Goal: Register for event/course

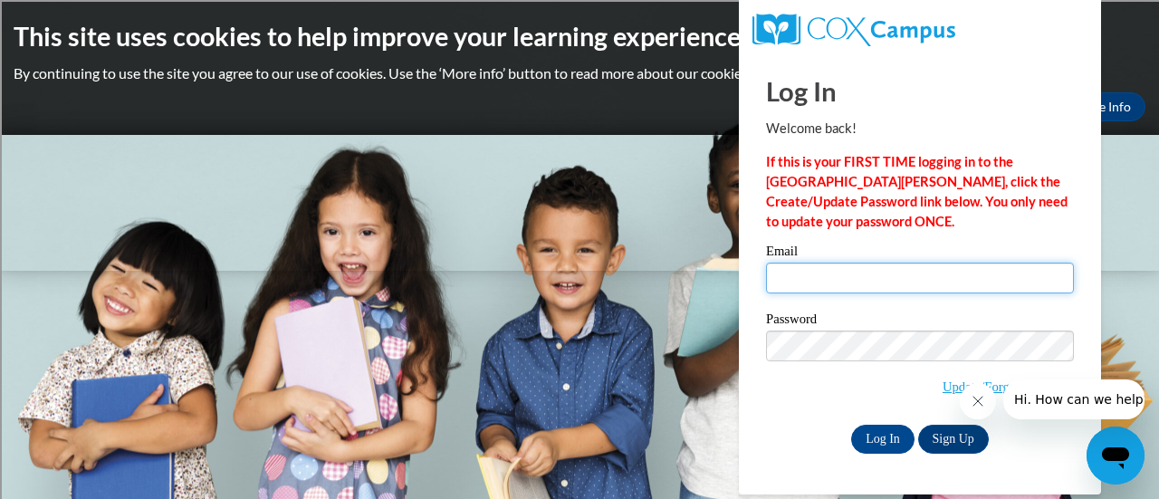
click at [792, 282] on input "Email" at bounding box center [920, 278] width 308 height 31
type input "[PERSON_NAME][EMAIL_ADDRESS][PERSON_NAME][DOMAIN_NAME]"
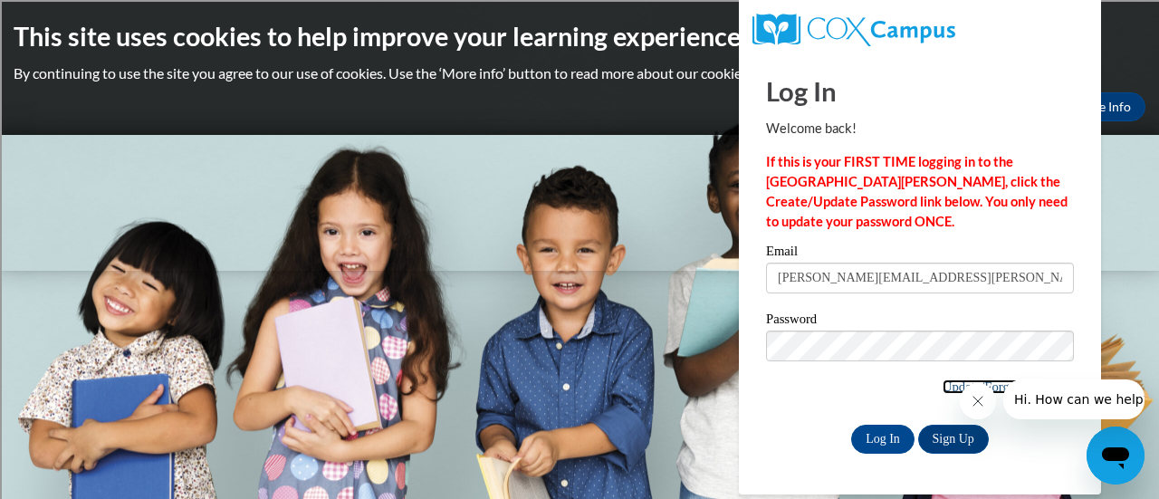
click at [943, 385] on link "Update/Forgot Password" at bounding box center [1008, 387] width 131 height 14
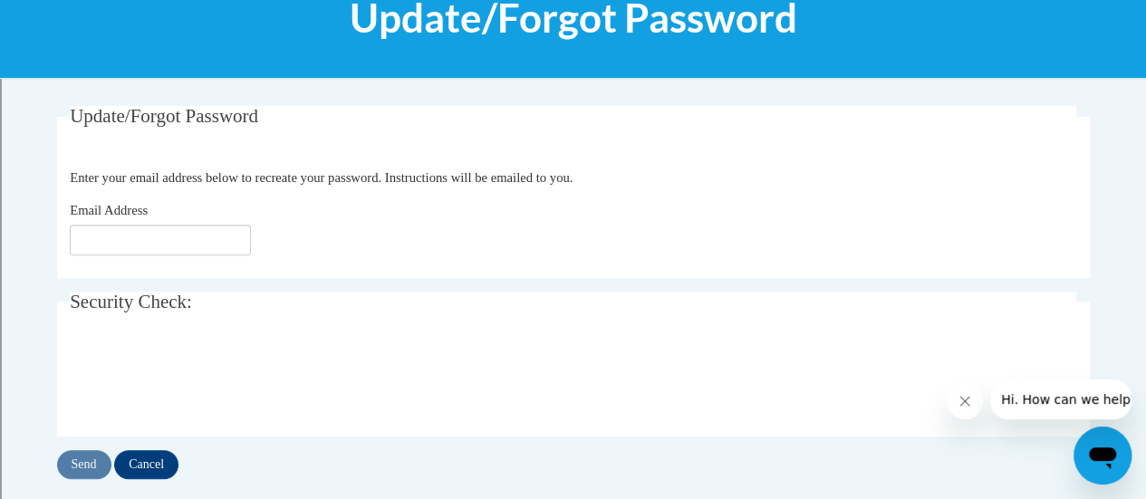
scroll to position [258, 0]
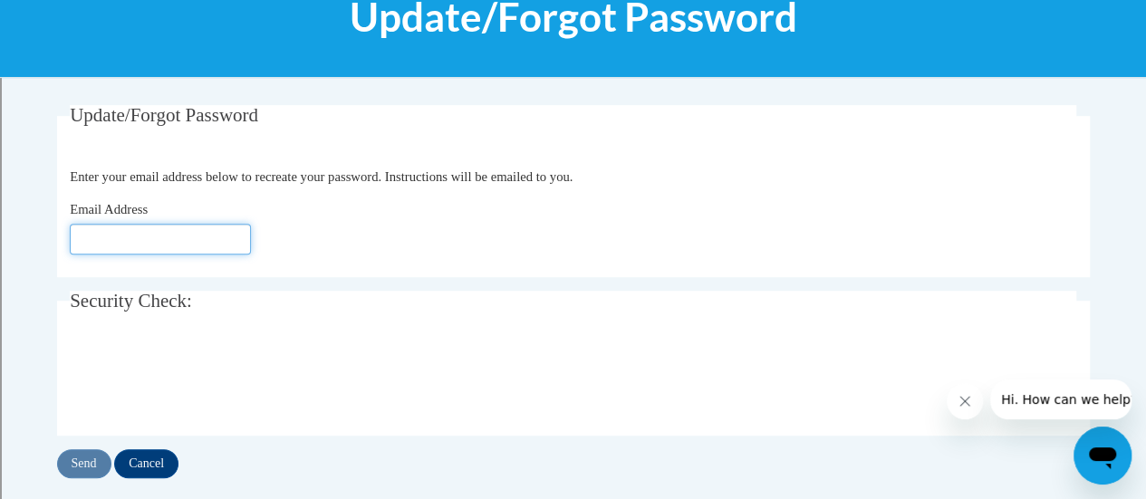
click at [139, 245] on input "Email Address" at bounding box center [160, 239] width 181 height 31
type input "[PERSON_NAME][EMAIL_ADDRESS][PERSON_NAME][DOMAIN_NAME]"
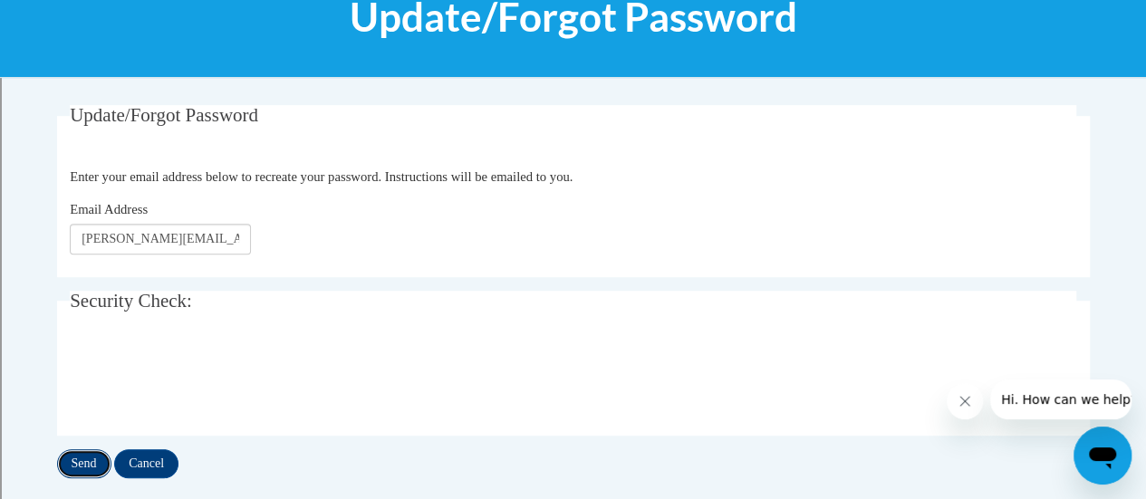
click at [78, 464] on input "Send" at bounding box center [84, 463] width 54 height 29
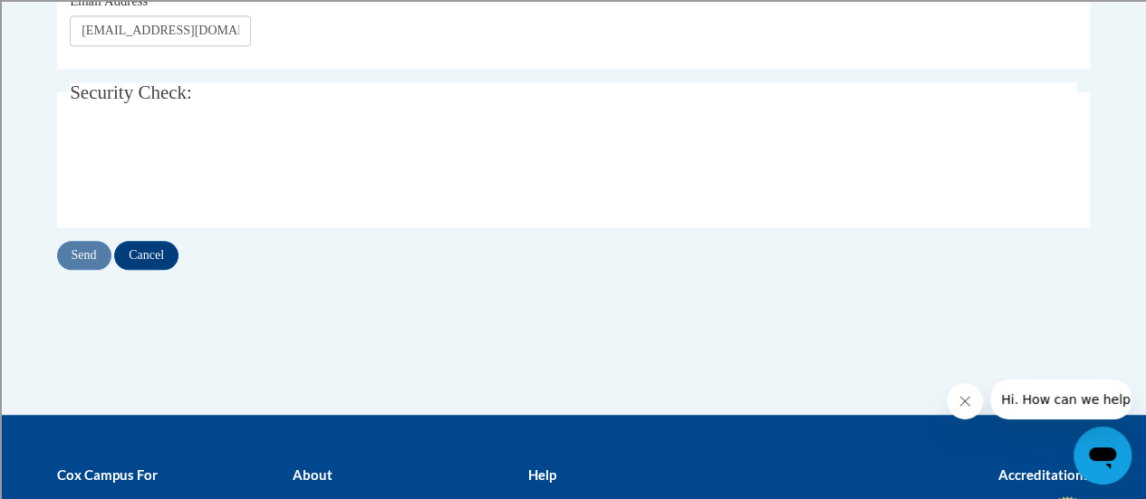
scroll to position [518, 0]
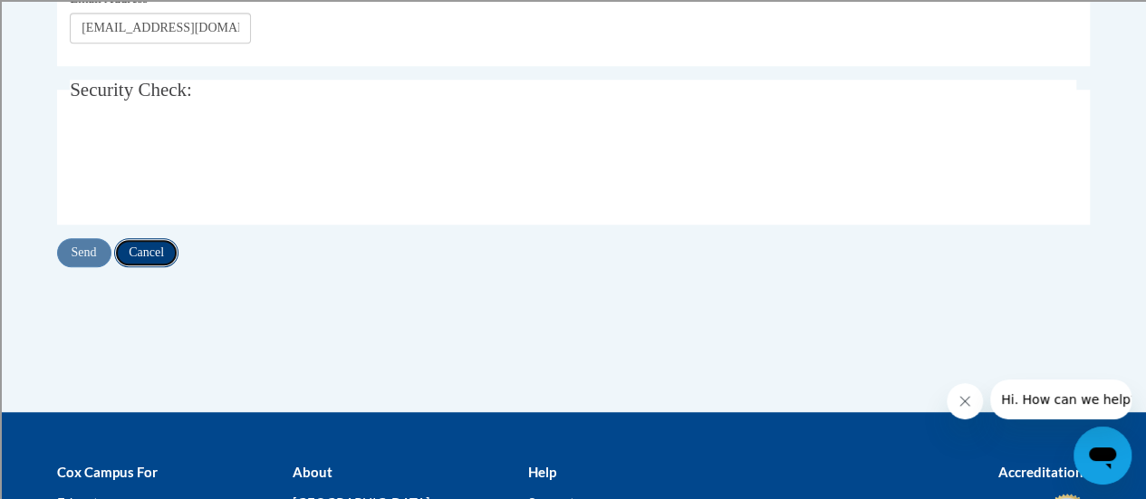
click at [149, 240] on input "Cancel" at bounding box center [146, 252] width 64 height 29
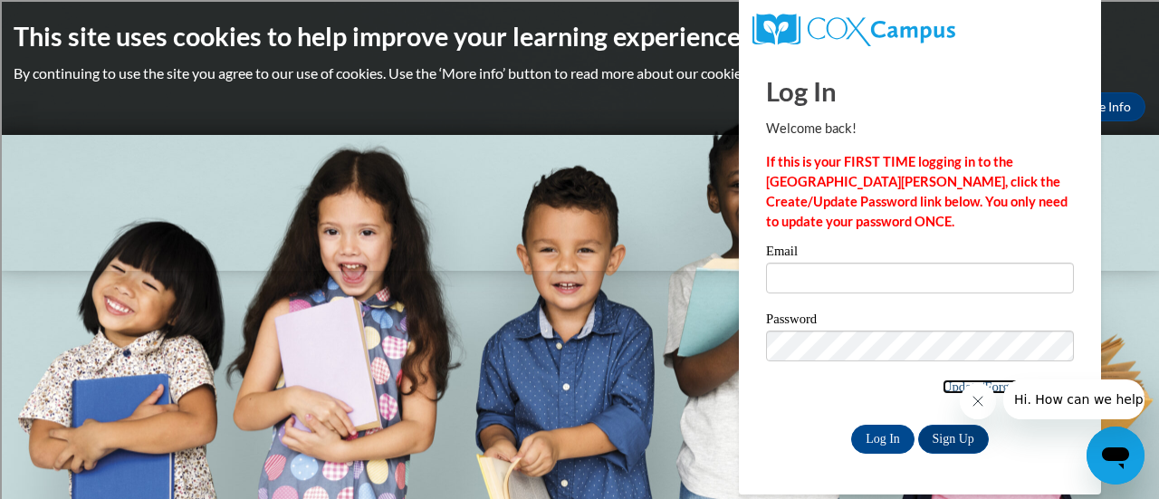
click at [943, 387] on link "Update/Forgot Password" at bounding box center [1008, 387] width 131 height 14
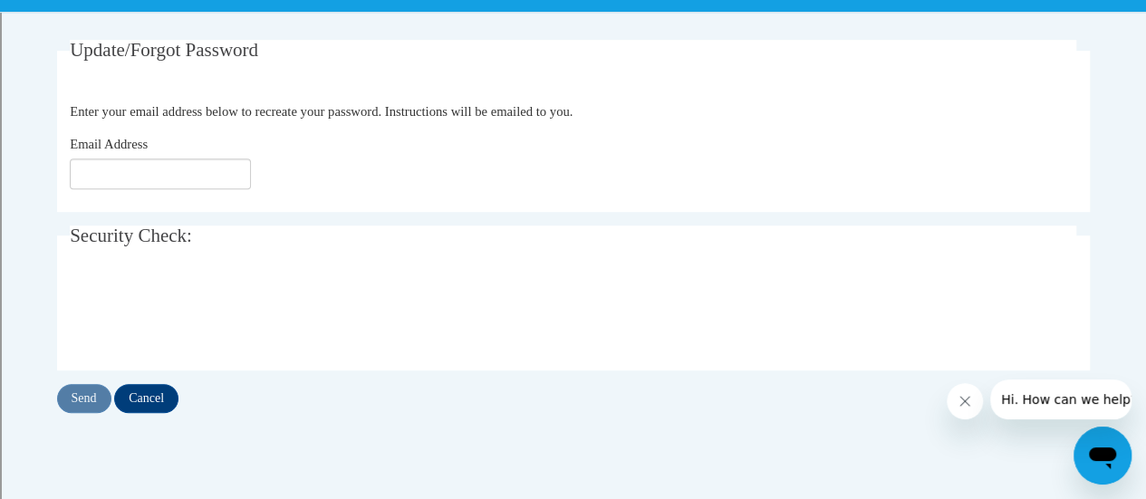
scroll to position [325, 0]
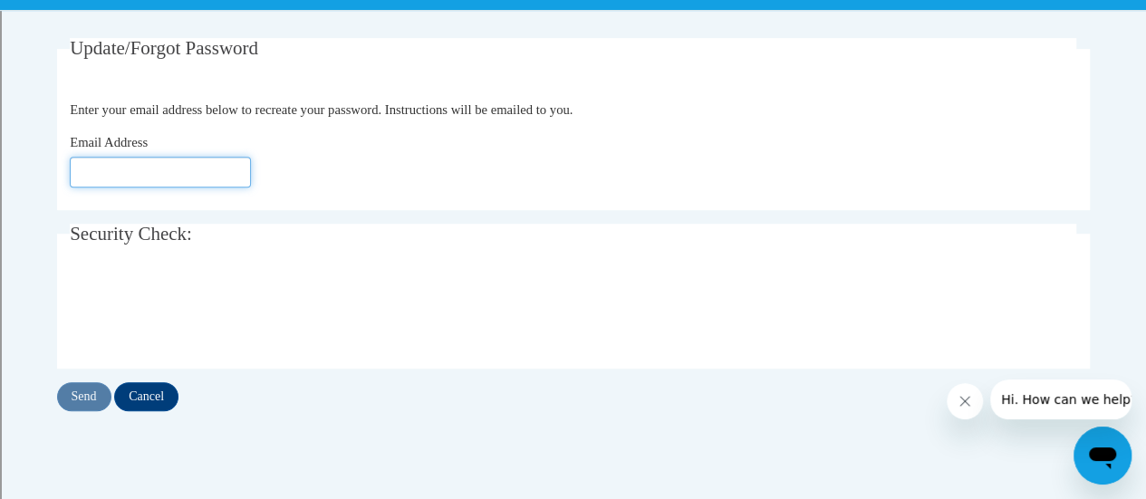
click at [111, 171] on input "Email Address" at bounding box center [160, 172] width 181 height 31
type input "[PERSON_NAME][EMAIL_ADDRESS][PERSON_NAME][DOMAIN_NAME]"
click at [92, 393] on input "Send" at bounding box center [84, 396] width 54 height 29
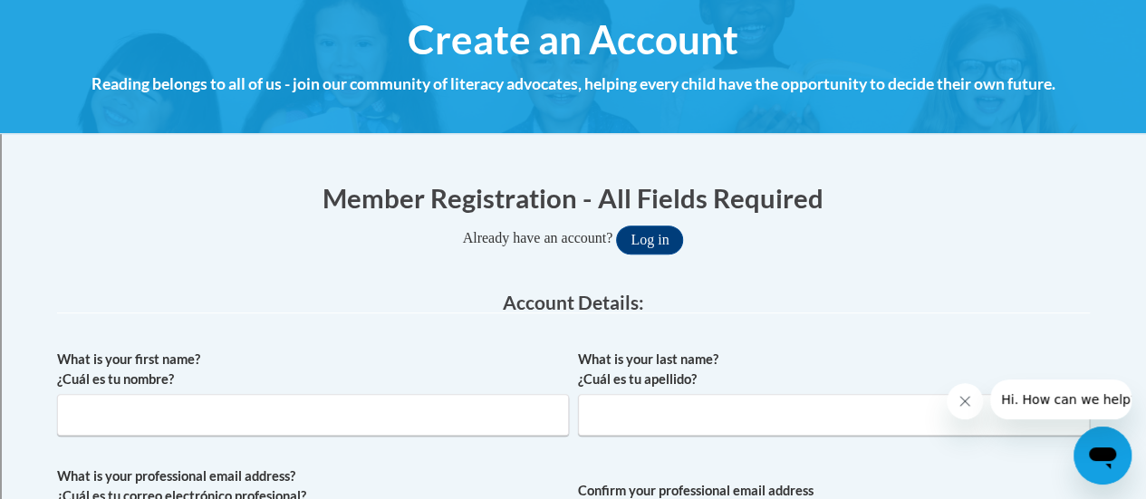
scroll to position [366, 0]
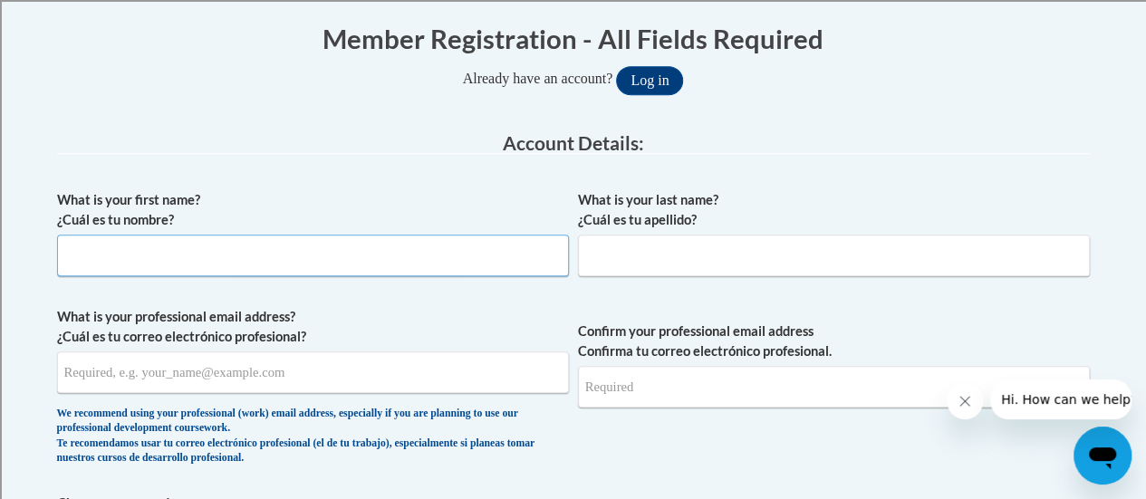
click at [245, 253] on input "What is your first name? ¿Cuál es tu nombre?" at bounding box center [313, 256] width 512 height 42
type input "[PERSON_NAME]"
click at [611, 258] on input "What is your last name? ¿Cuál es tu apellido?" at bounding box center [834, 256] width 512 height 42
type input "Fisher"
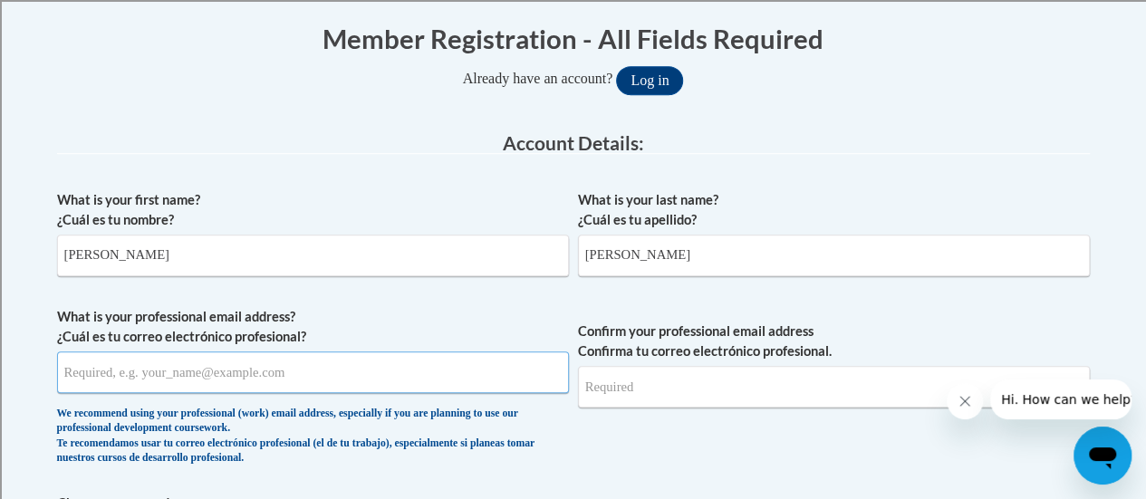
click at [139, 375] on input "What is your professional email address? ¿Cuál es tu correo electrónico profesi…" at bounding box center [313, 372] width 512 height 42
type input "kim.fisher@rusd.org"
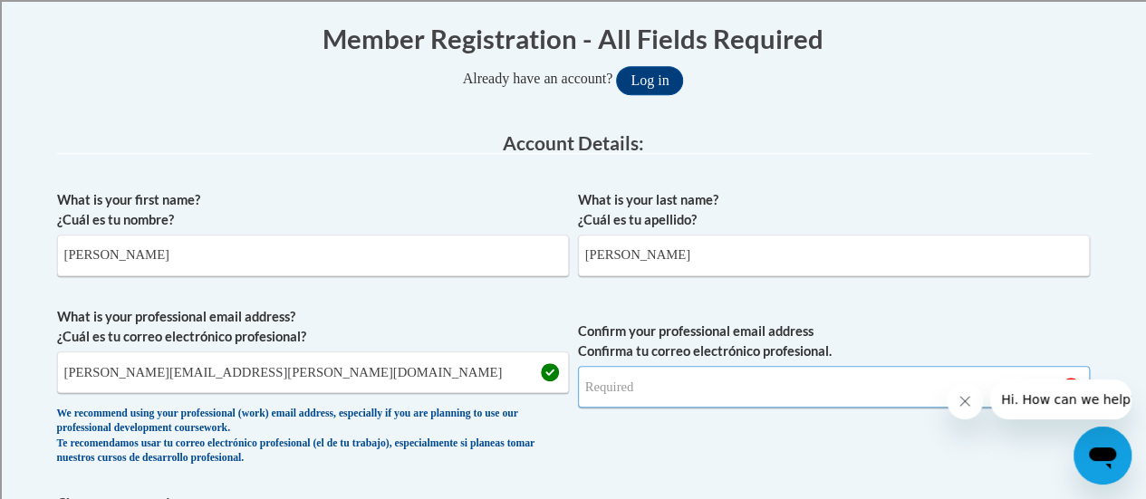
click at [610, 381] on input "Confirm your professional email address Confirma tu correo electrónico profesio…" at bounding box center [834, 387] width 512 height 42
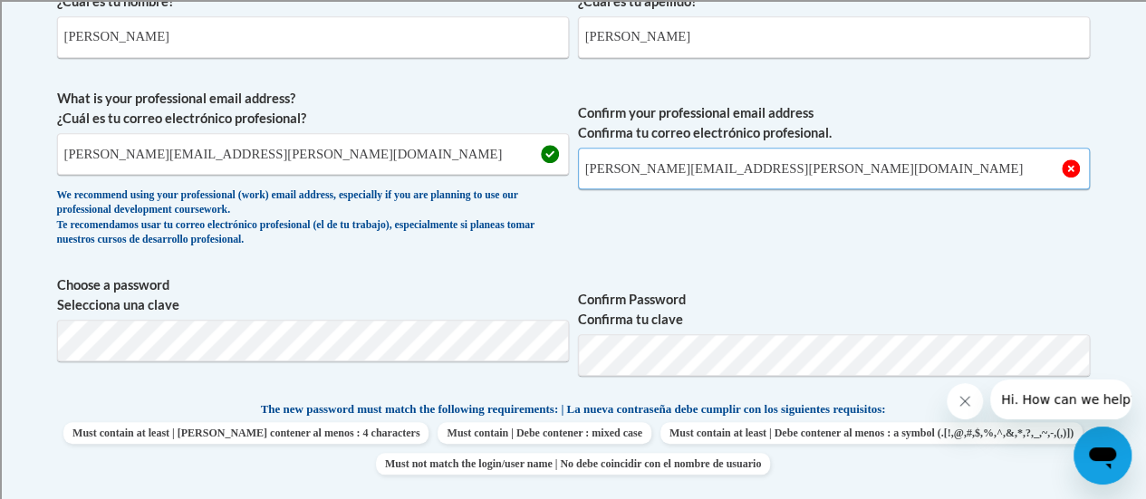
scroll to position [602, 0]
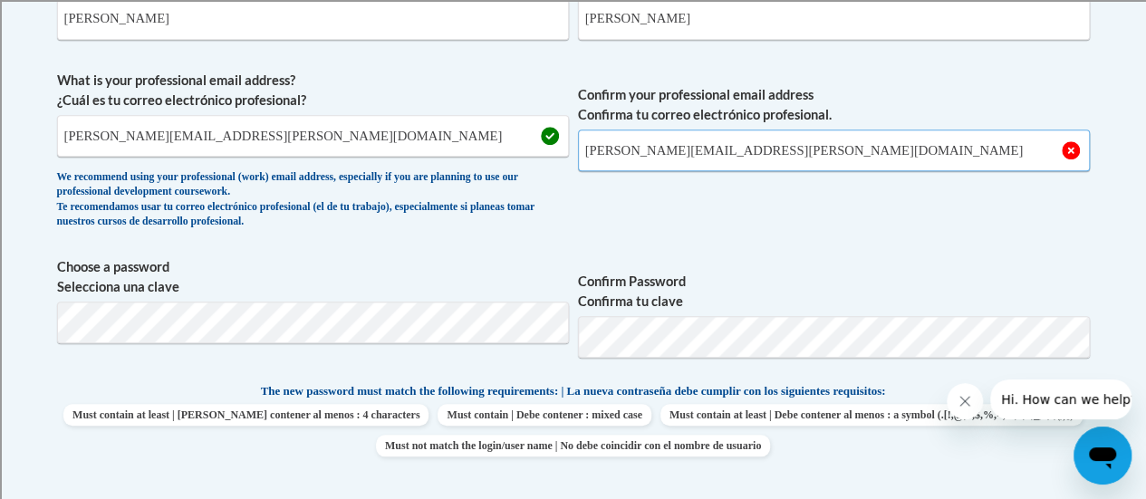
type input "kim.fisher@rusd.org"
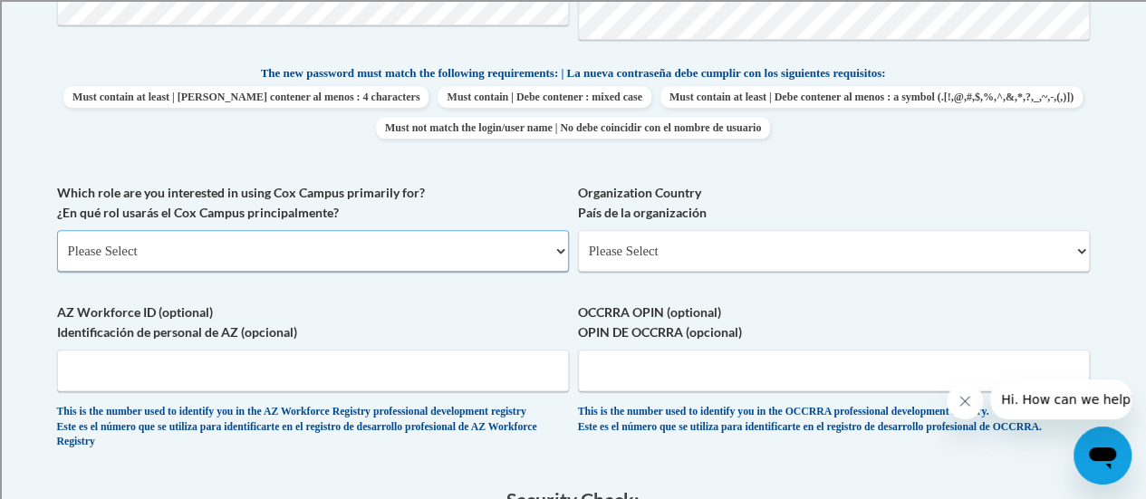
click at [418, 247] on select "Please Select College/University | Colegio/Universidad Community/Nonprofit Part…" at bounding box center [313, 251] width 512 height 42
select select "fbf2d438-af2f-41f8-98f1-81c410e29de3"
click at [57, 230] on select "Please Select College/University | Colegio/Universidad Community/Nonprofit Part…" at bounding box center [313, 251] width 512 height 42
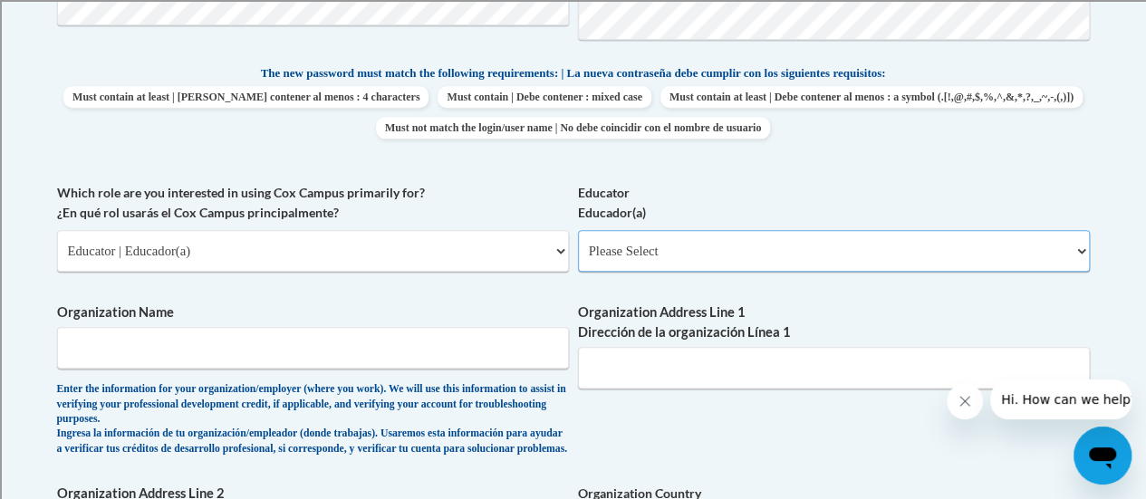
click at [644, 245] on select "Please Select Early Learning/Daycare Teacher/Family Home Care Provider | Maestr…" at bounding box center [834, 251] width 512 height 42
select select "8e40623d-54d0-45cd-9f92-5df65cd3f8cf"
click at [578, 230] on select "Please Select Early Learning/Daycare Teacher/Family Home Care Provider | Maestr…" at bounding box center [834, 251] width 512 height 42
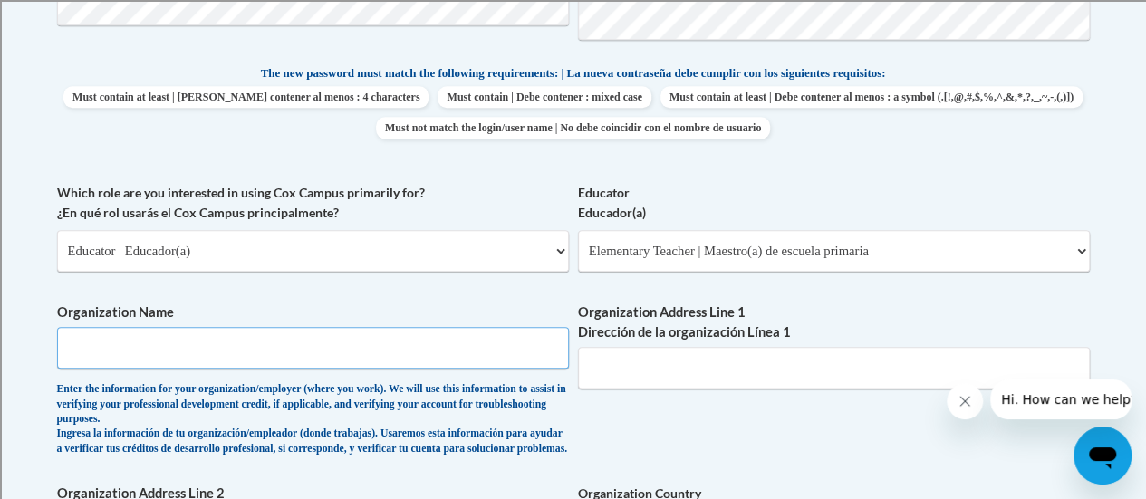
click at [215, 343] on input "Organization Name" at bounding box center [313, 348] width 512 height 42
type input "Racine Unified School District"
click at [598, 368] on input "Organization Address Line 1 Dirección de la organización Línea 1" at bounding box center [834, 368] width 512 height 42
type input "3109 Mt. Pleasant Street"
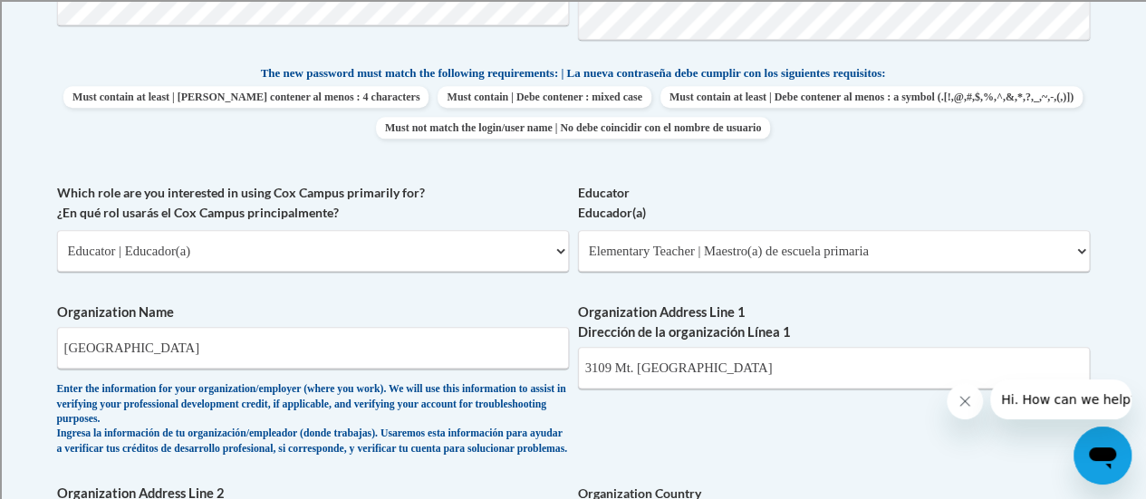
scroll to position [1007, 0]
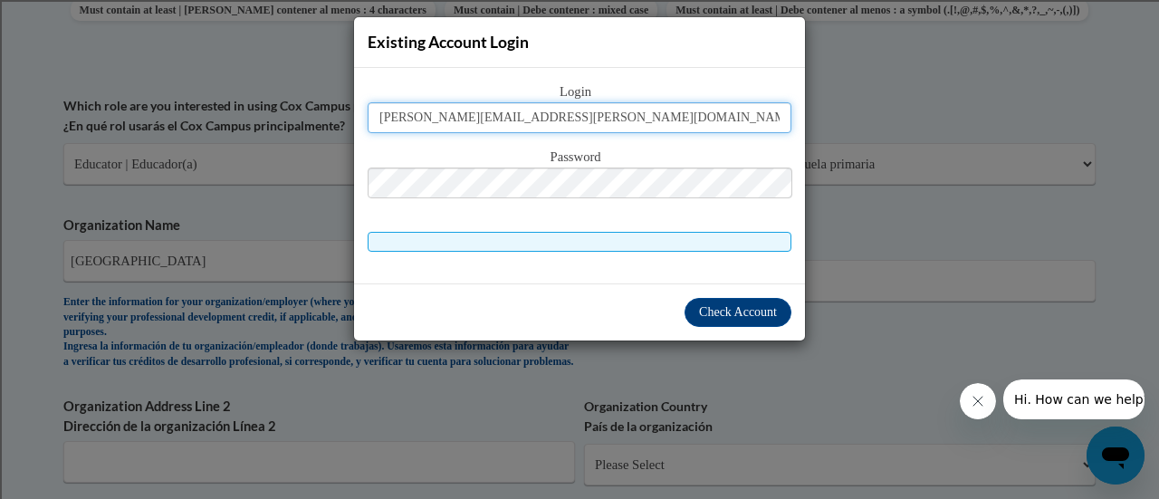
type input "kim.fisher@rusd.org"
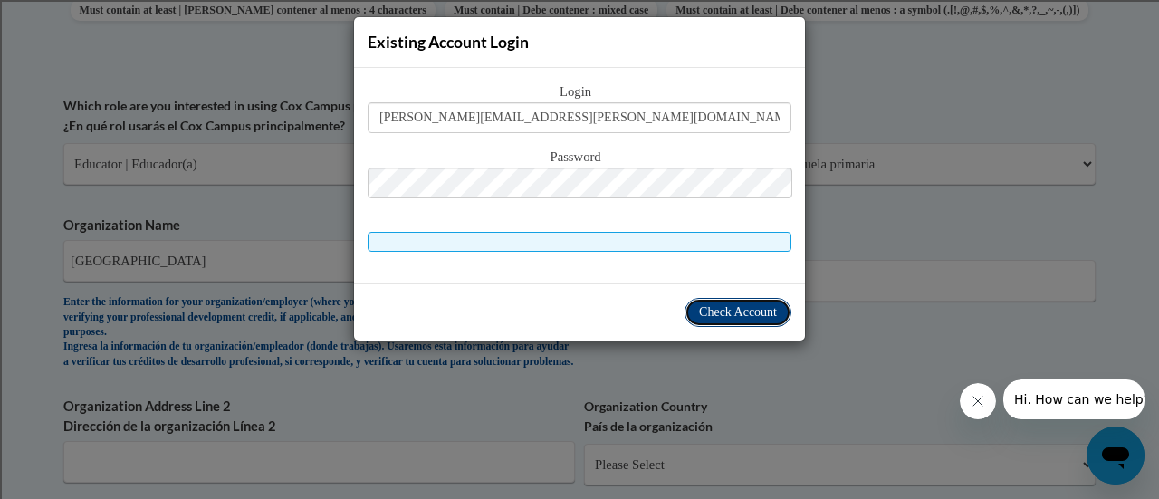
click at [715, 310] on span "Check Account" at bounding box center [738, 312] width 78 height 14
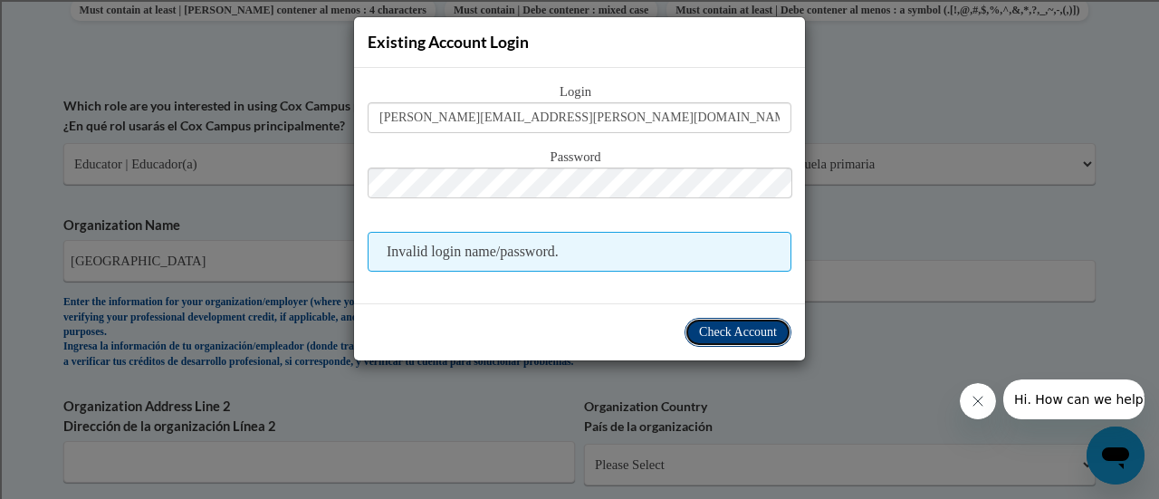
click at [701, 328] on span "Check Account" at bounding box center [738, 332] width 78 height 14
click at [775, 330] on span "Check Account" at bounding box center [738, 332] width 78 height 14
click at [922, 312] on div "Existing Account Login Login kim.fisher@rusd.org Password Invalid login name/pa…" at bounding box center [579, 249] width 1159 height 499
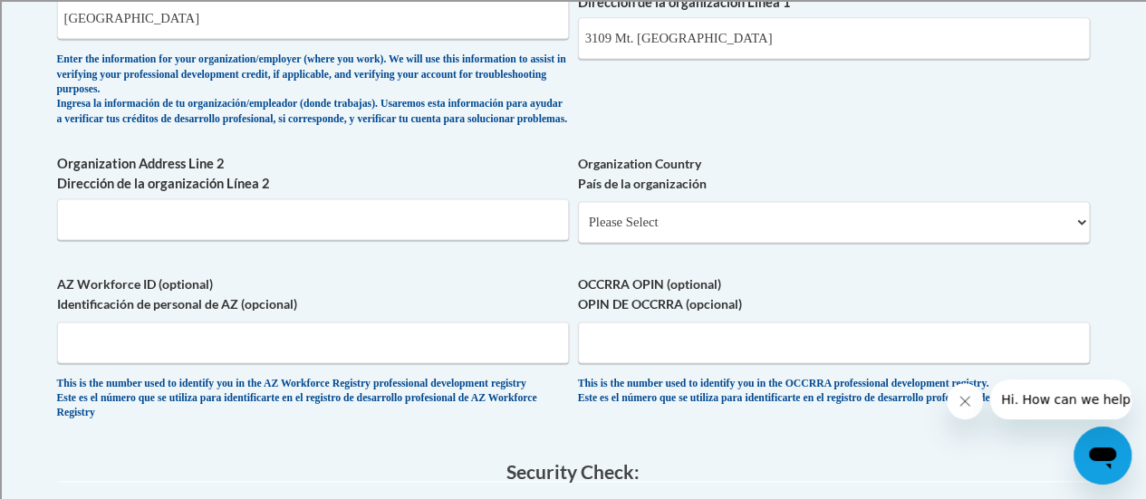
scroll to position [1261, 0]
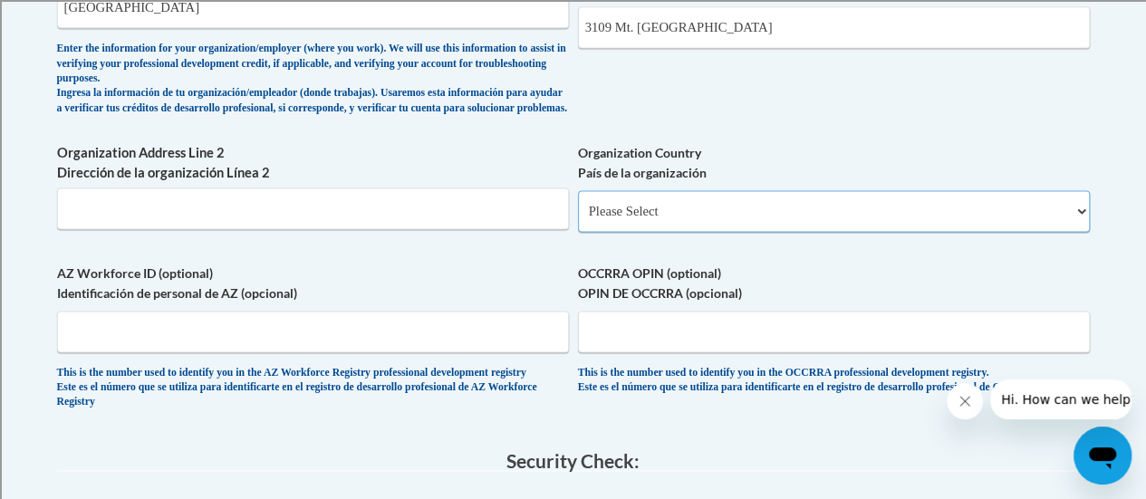
click at [653, 225] on select "Please Select United States | Estados Unidos Outside of the United States | Fue…" at bounding box center [834, 211] width 512 height 42
select select "ad49bcad-a171-4b2e-b99c-48b446064914"
click at [578, 204] on select "Please Select United States | Estados Unidos Outside of the United States | Fue…" at bounding box center [834, 211] width 512 height 42
select select
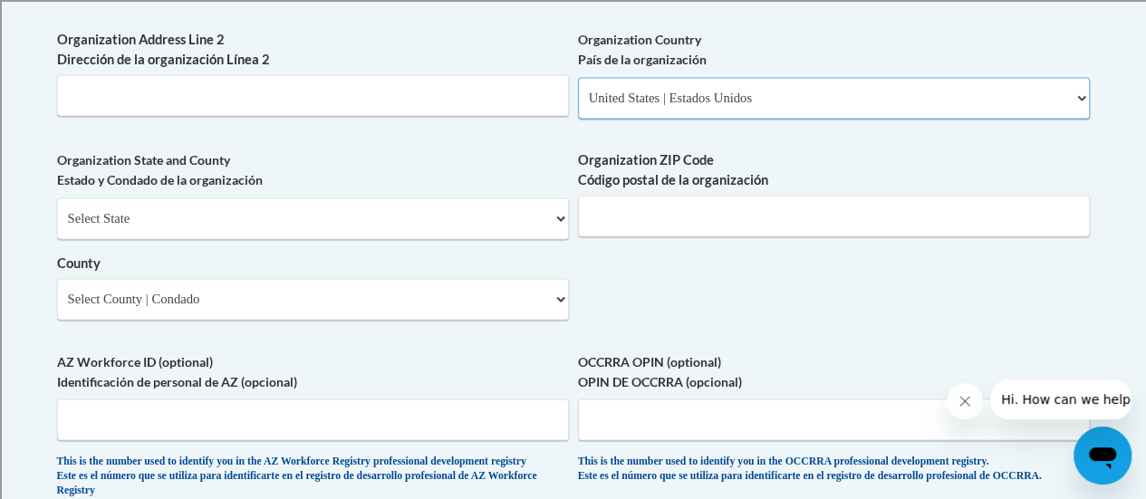
scroll to position [1384, 0]
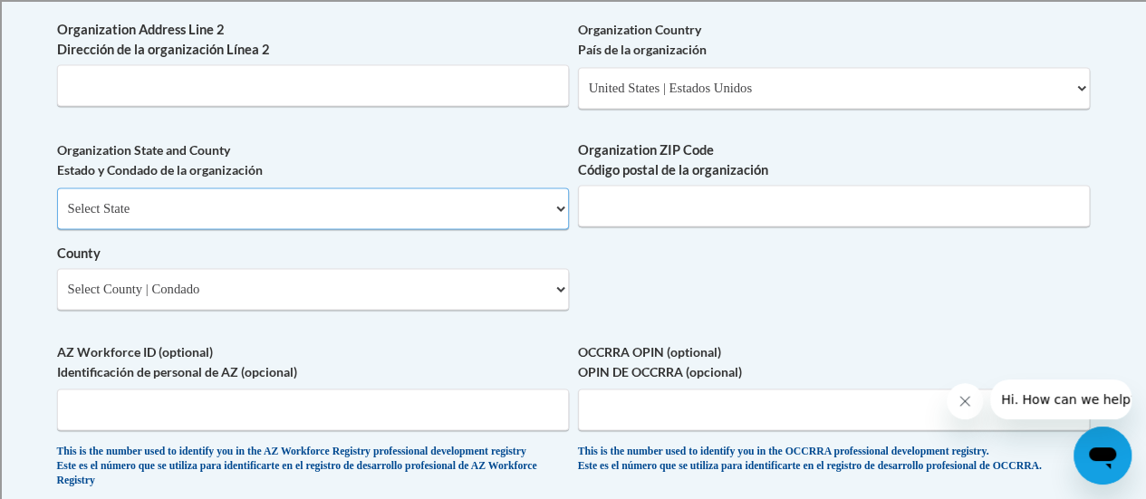
click at [545, 220] on select "Select State Alabama Alaska Arizona Arkansas California Colorado Connecticut De…" at bounding box center [313, 208] width 512 height 42
select select "Wisconsin"
click at [57, 201] on select "Select State Alabama Alaska Arizona Arkansas California Colorado Connecticut De…" at bounding box center [313, 208] width 512 height 42
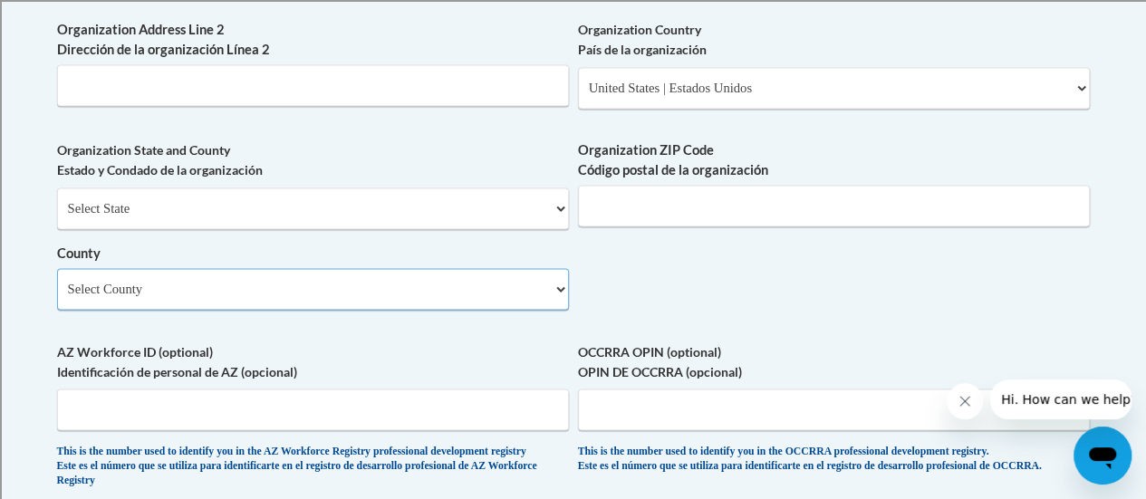
click at [207, 309] on select "Select County Adams Ashland Barron Bayfield Brown Buffalo Burnett Calumet Chipp…" at bounding box center [313, 289] width 512 height 42
select select "Racine"
click at [57, 282] on select "Select County Adams Ashland Barron Bayfield Brown Buffalo Burnett Calumet Chipp…" at bounding box center [313, 289] width 512 height 42
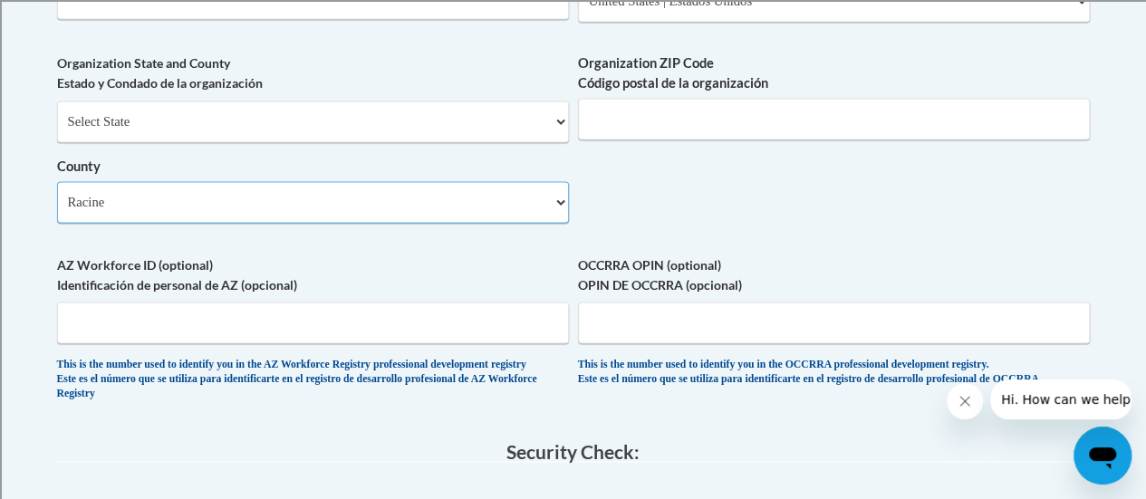
scroll to position [1470, 0]
click at [614, 139] on input "Organization ZIP Code Código postal de la organización" at bounding box center [834, 120] width 512 height 42
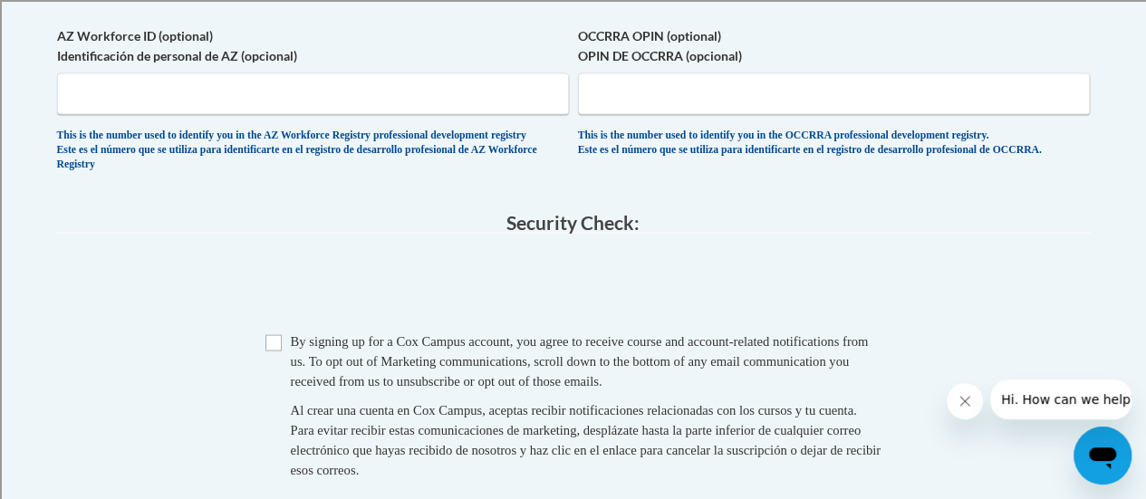
scroll to position [1701, 0]
type input "53404"
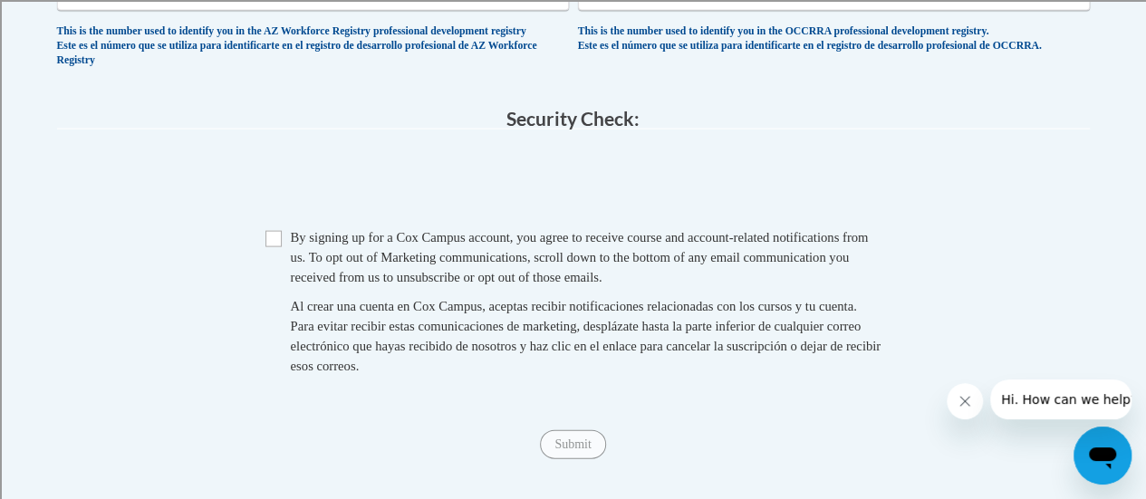
scroll to position [1806, 0]
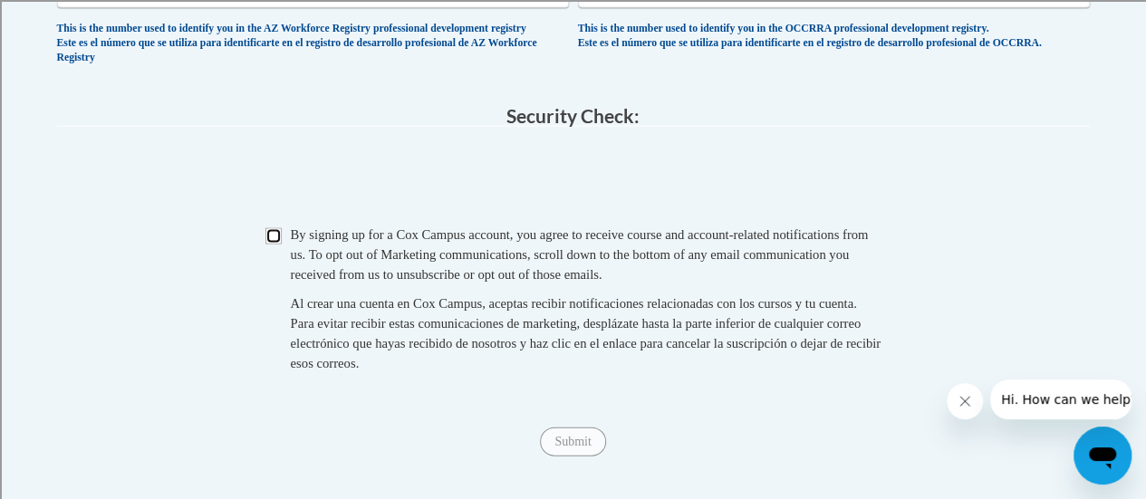
click at [269, 245] on input "Checkbox" at bounding box center [273, 236] width 16 height 16
checkbox input "true"
click at [558, 456] on input "Submit" at bounding box center [572, 442] width 65 height 29
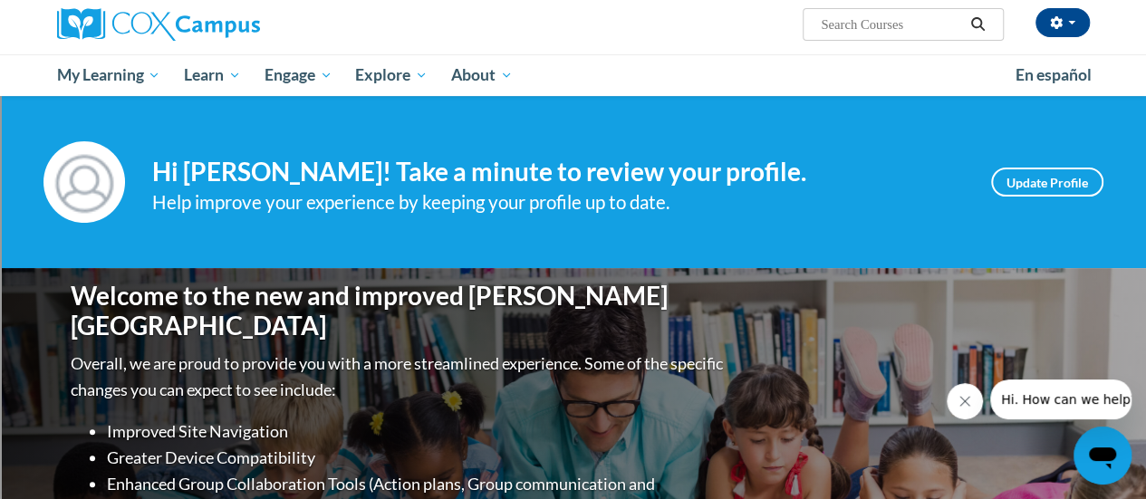
scroll to position [141, 0]
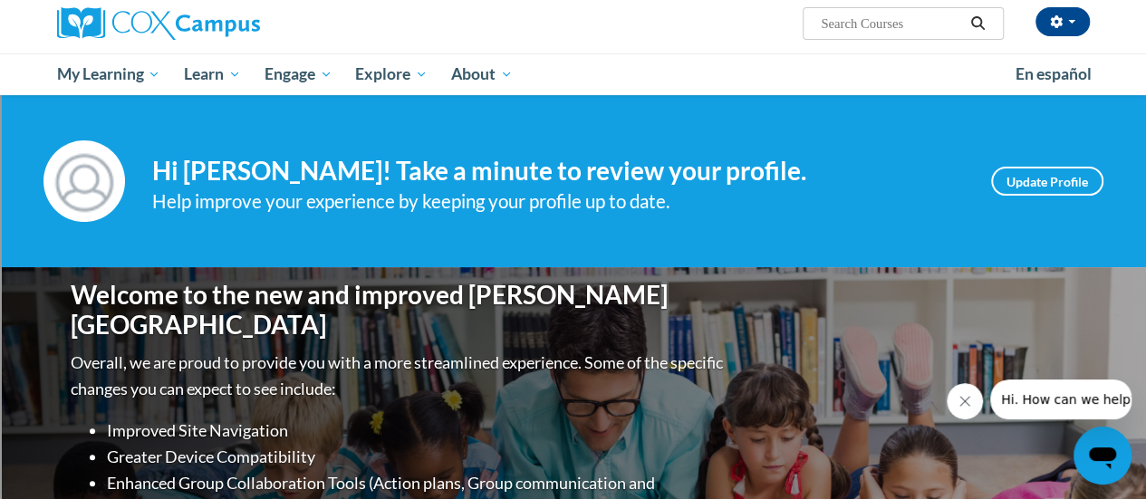
drag, startPoint x: 745, startPoint y: 266, endPoint x: 694, endPoint y: 197, distance: 86.2
click at [694, 197] on div "Help improve your experience by keeping your profile up to date." at bounding box center [558, 202] width 812 height 30
click at [1040, 180] on link "Update Profile" at bounding box center [1047, 181] width 112 height 29
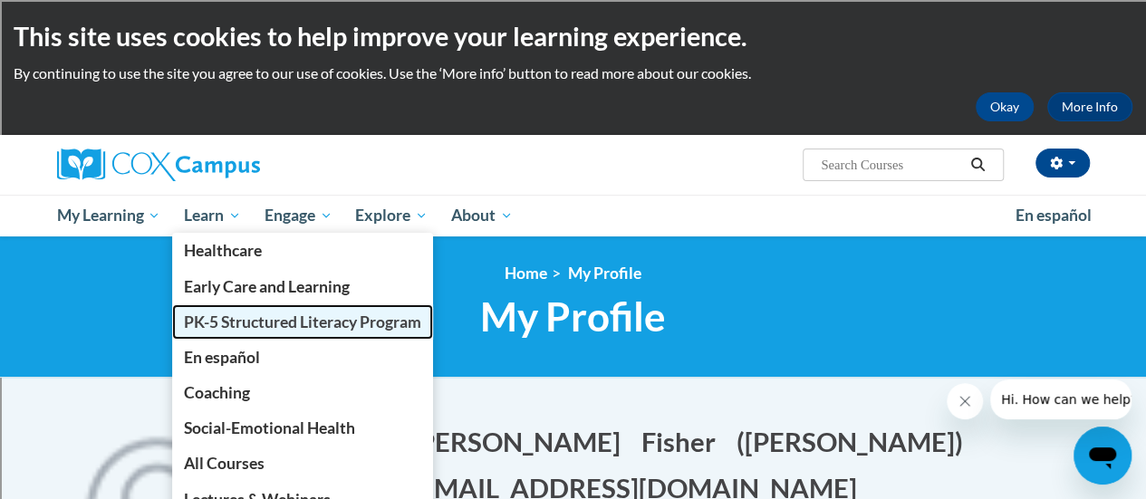
click at [250, 324] on span "PK-5 Structured Literacy Program" at bounding box center [302, 321] width 237 height 19
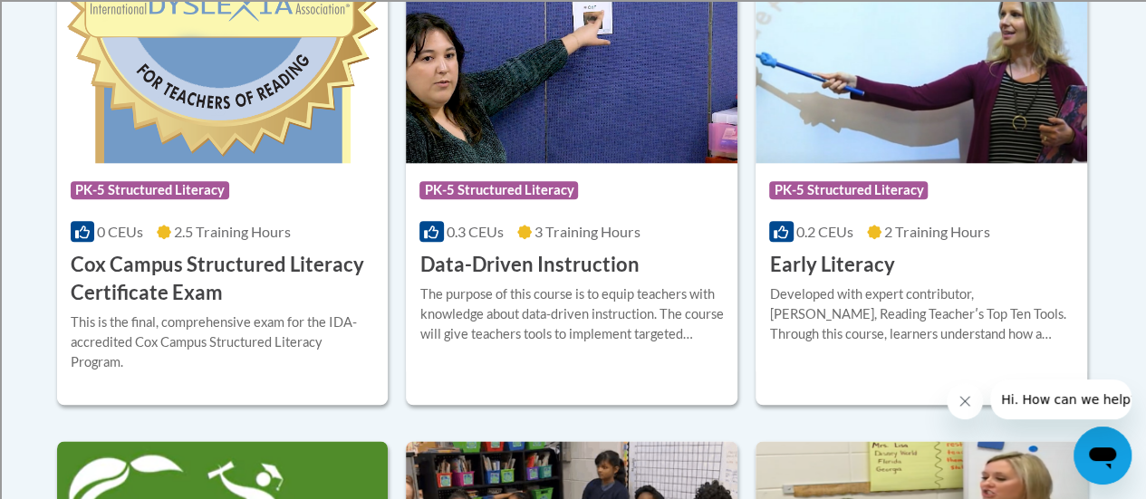
scroll to position [855, 0]
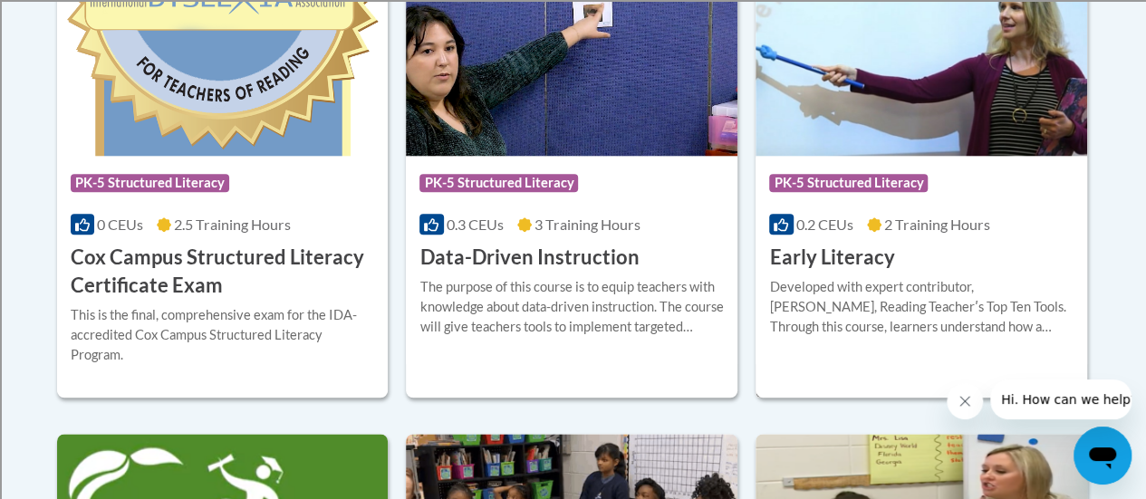
click at [884, 256] on h3 "Early Literacy" at bounding box center [831, 258] width 125 height 28
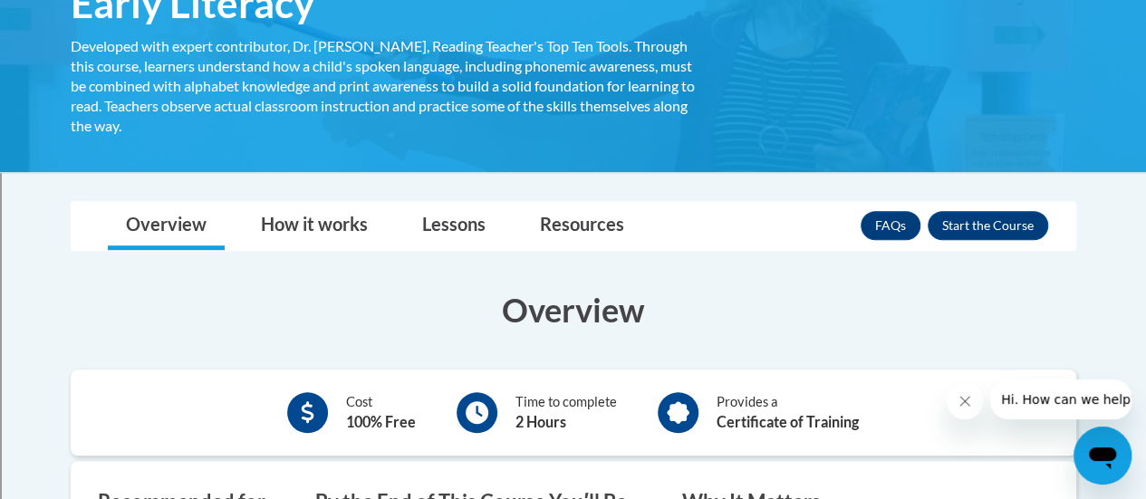
scroll to position [341, 0]
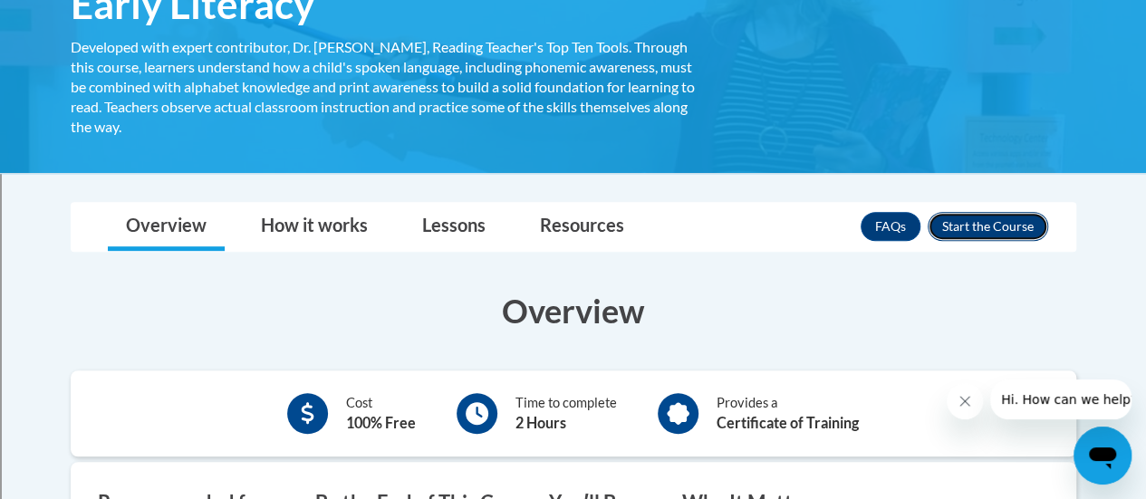
click at [995, 229] on button "Enroll" at bounding box center [987, 226] width 120 height 29
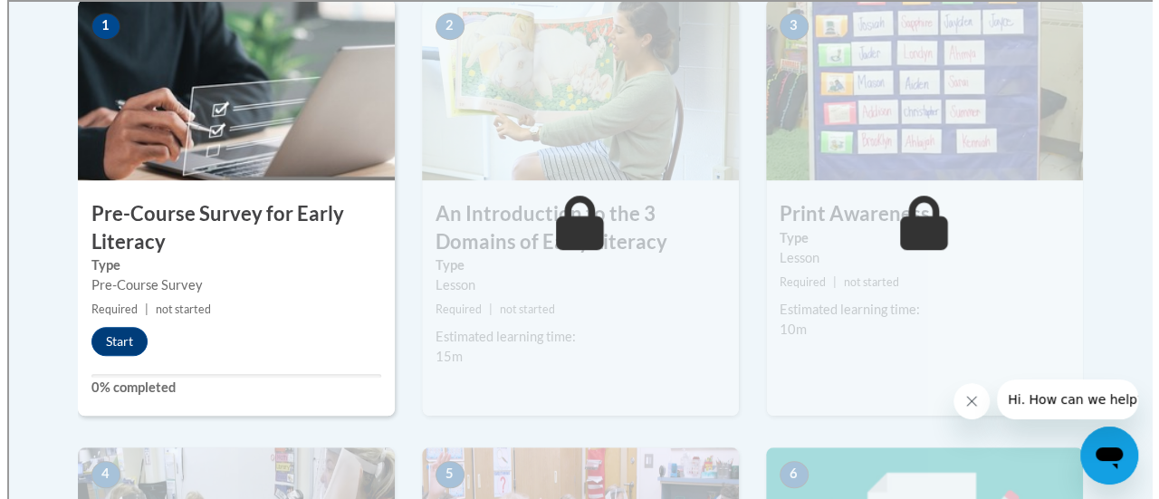
scroll to position [611, 0]
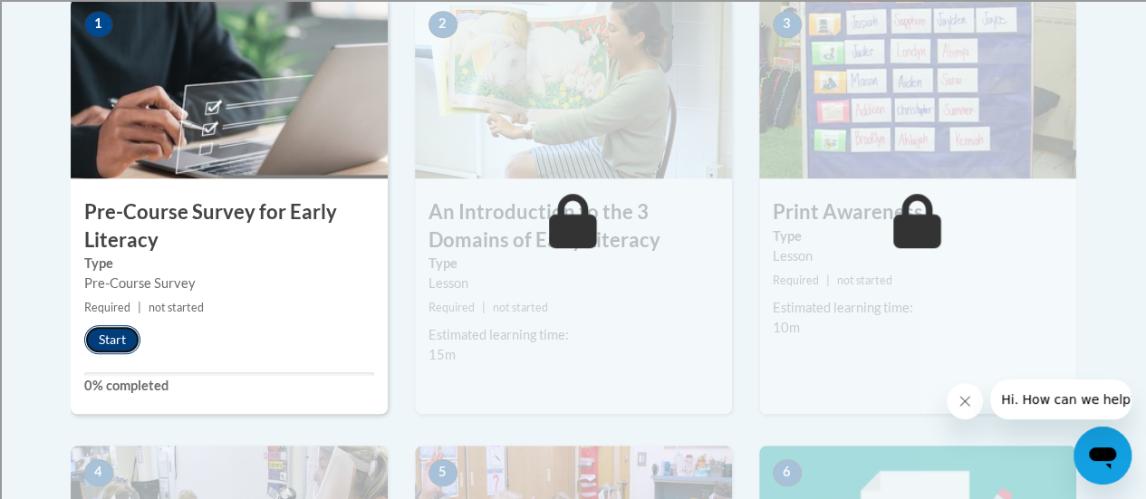
click at [113, 332] on button "Start" at bounding box center [112, 339] width 56 height 29
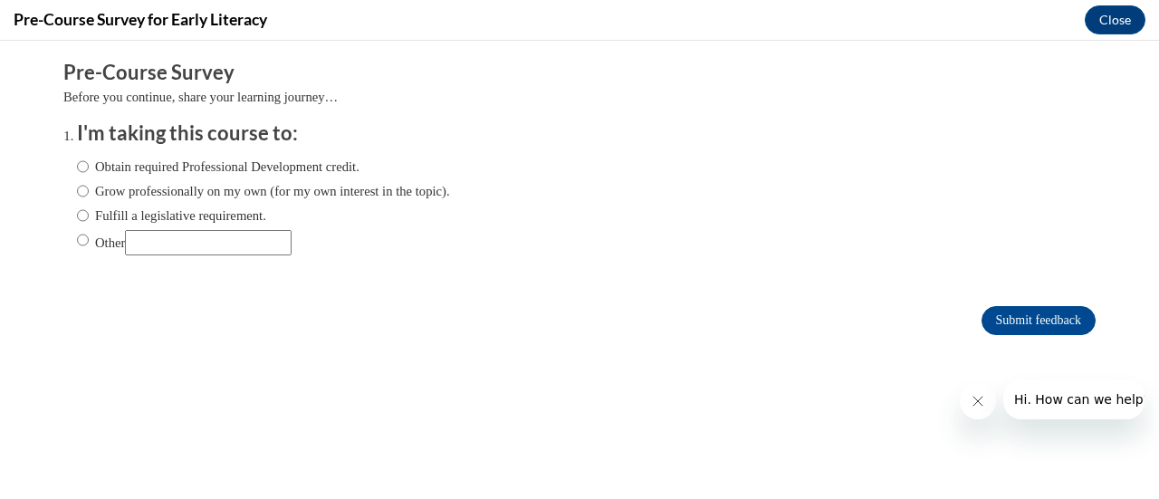
scroll to position [0, 0]
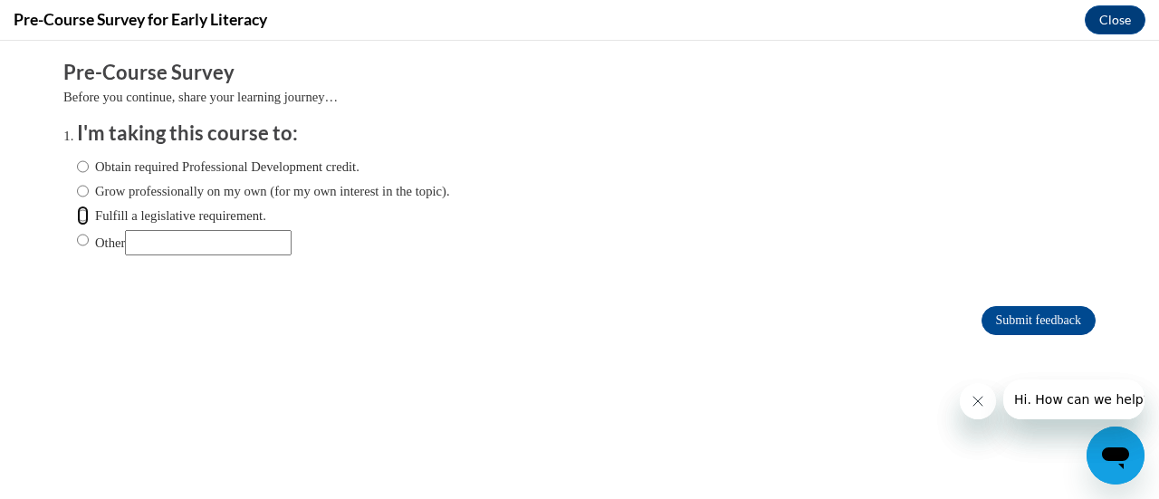
click at [77, 213] on input "Fulfill a legislative requirement." at bounding box center [83, 216] width 12 height 20
radio input "true"
click at [77, 238] on input "Other" at bounding box center [83, 240] width 12 height 20
radio input "true"
click at [147, 245] on input "Other" at bounding box center [208, 242] width 167 height 25
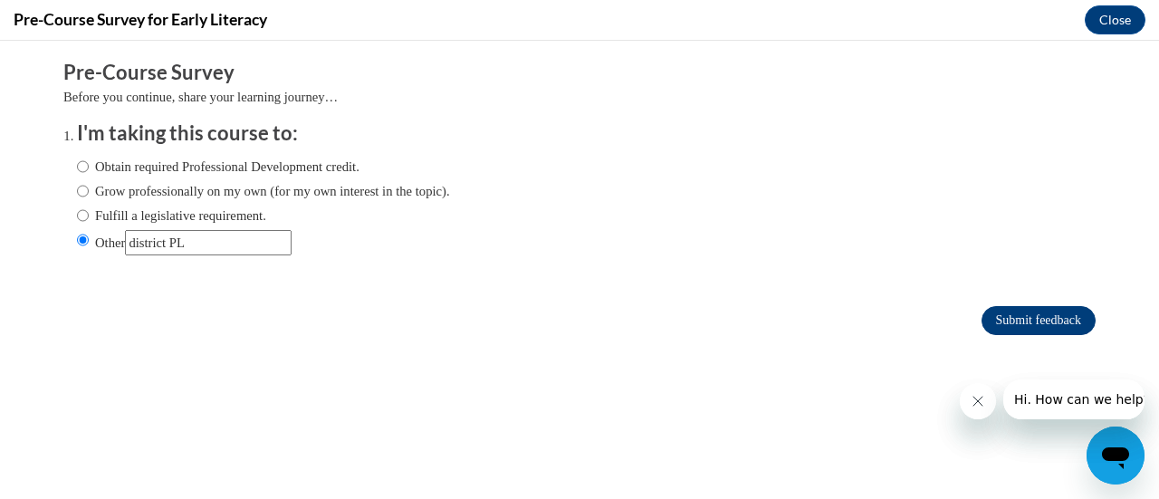
type input "district PL"
click at [1002, 312] on input "Submit feedback" at bounding box center [1039, 320] width 114 height 29
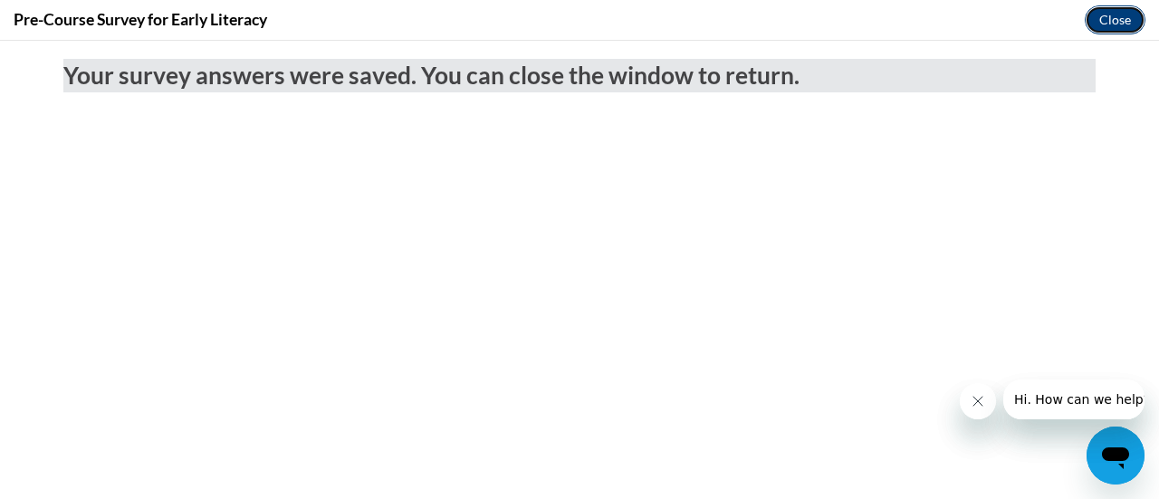
click at [1109, 12] on button "Close" at bounding box center [1115, 19] width 61 height 29
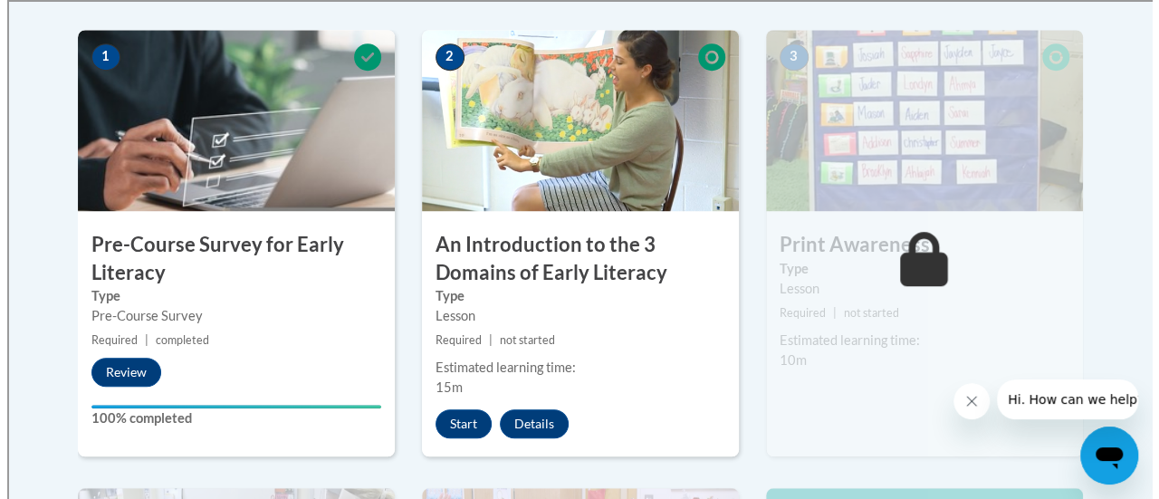
scroll to position [578, 0]
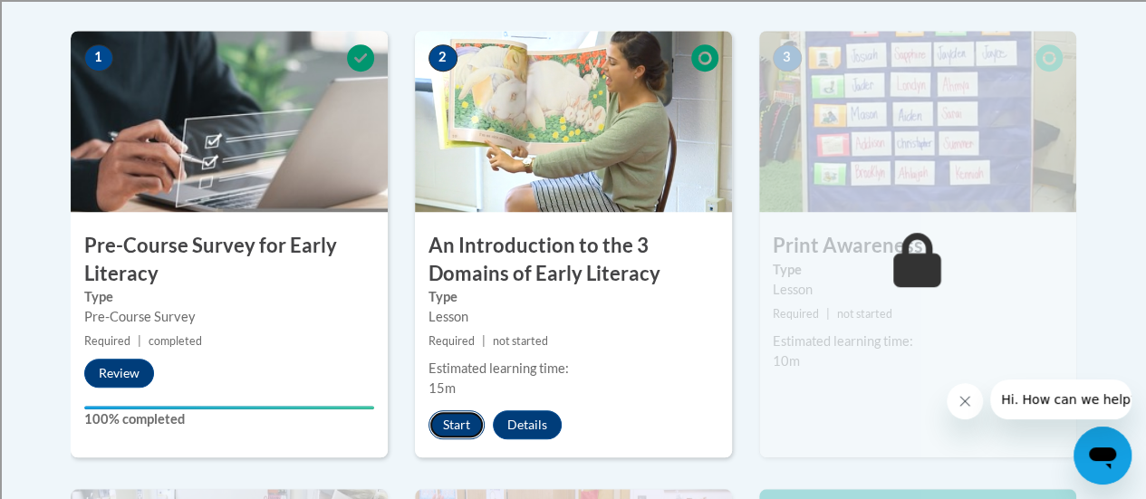
click at [456, 419] on button "Start" at bounding box center [456, 424] width 56 height 29
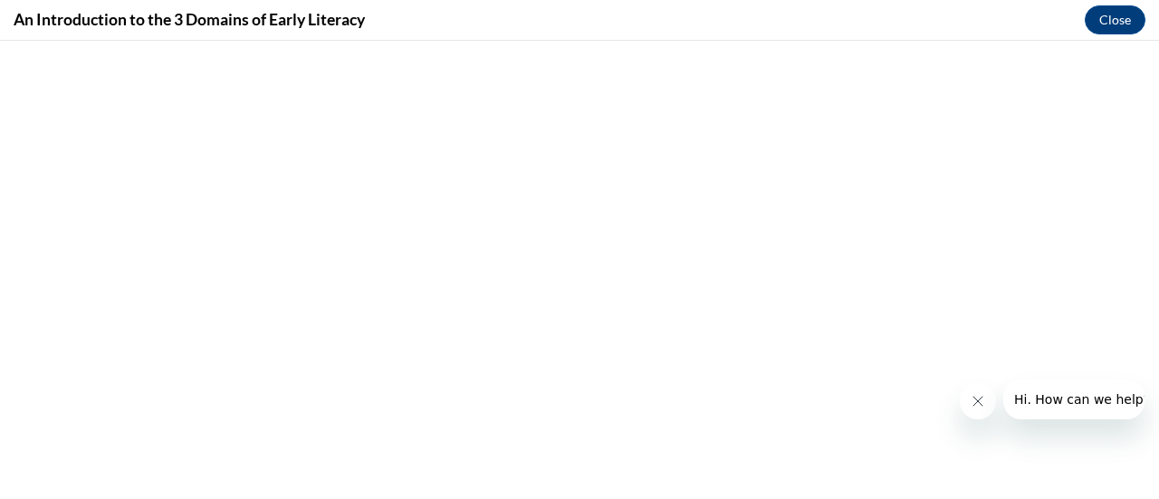
click at [966, 405] on button "Close message from company" at bounding box center [977, 401] width 36 height 36
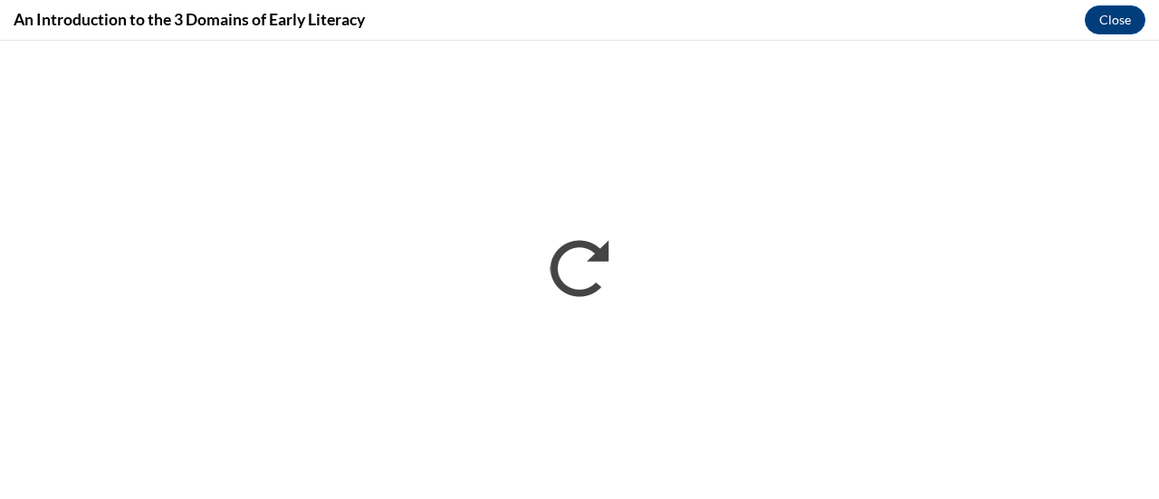
scroll to position [0, 0]
